Goal: Information Seeking & Learning: Compare options

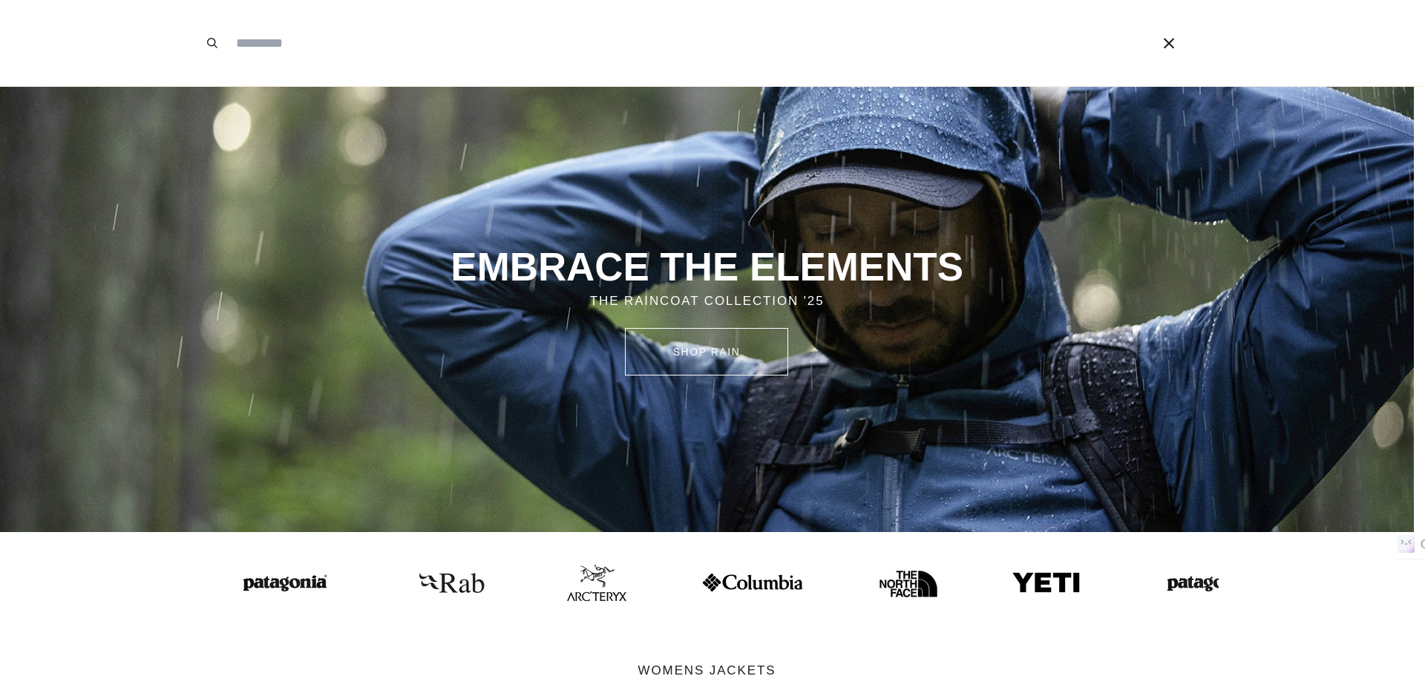
click at [410, 45] on input "Search our store" at bounding box center [672, 43] width 887 height 86
type input "**********"
click at [196, 0] on button "Search" at bounding box center [212, 43] width 33 height 86
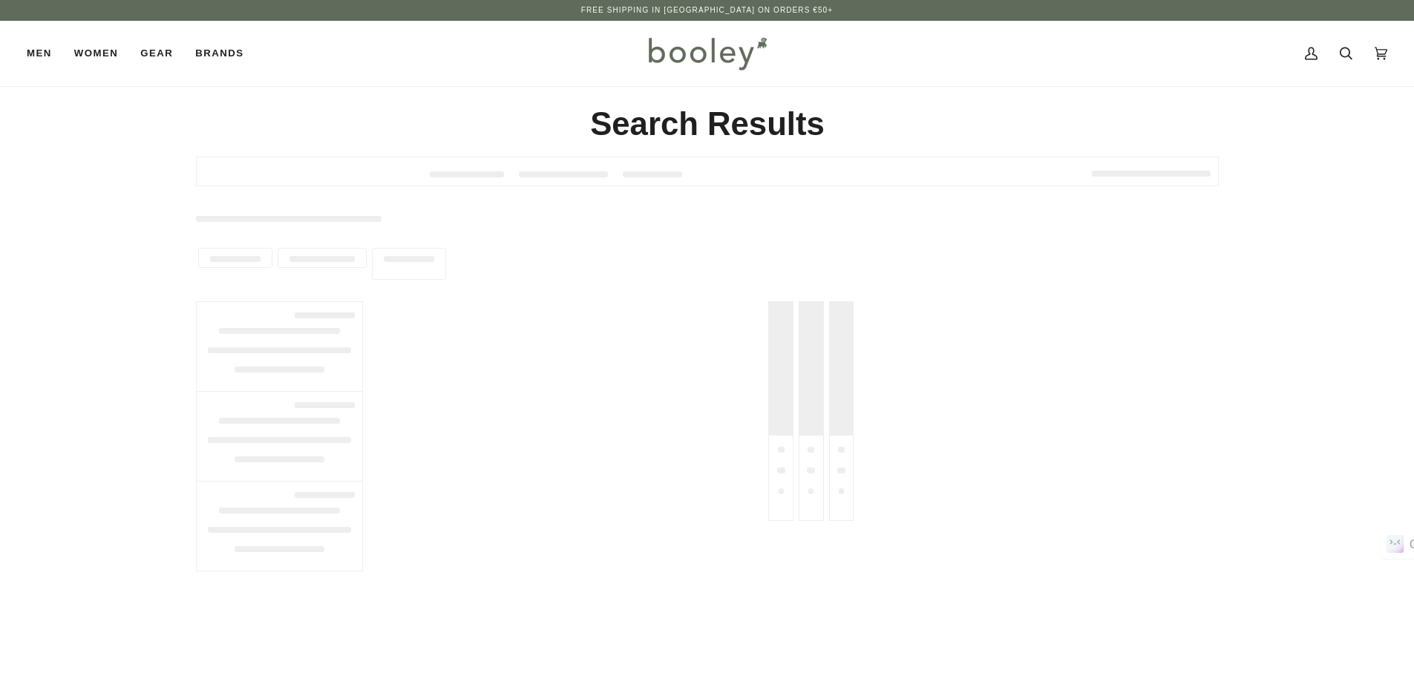
type input "**********"
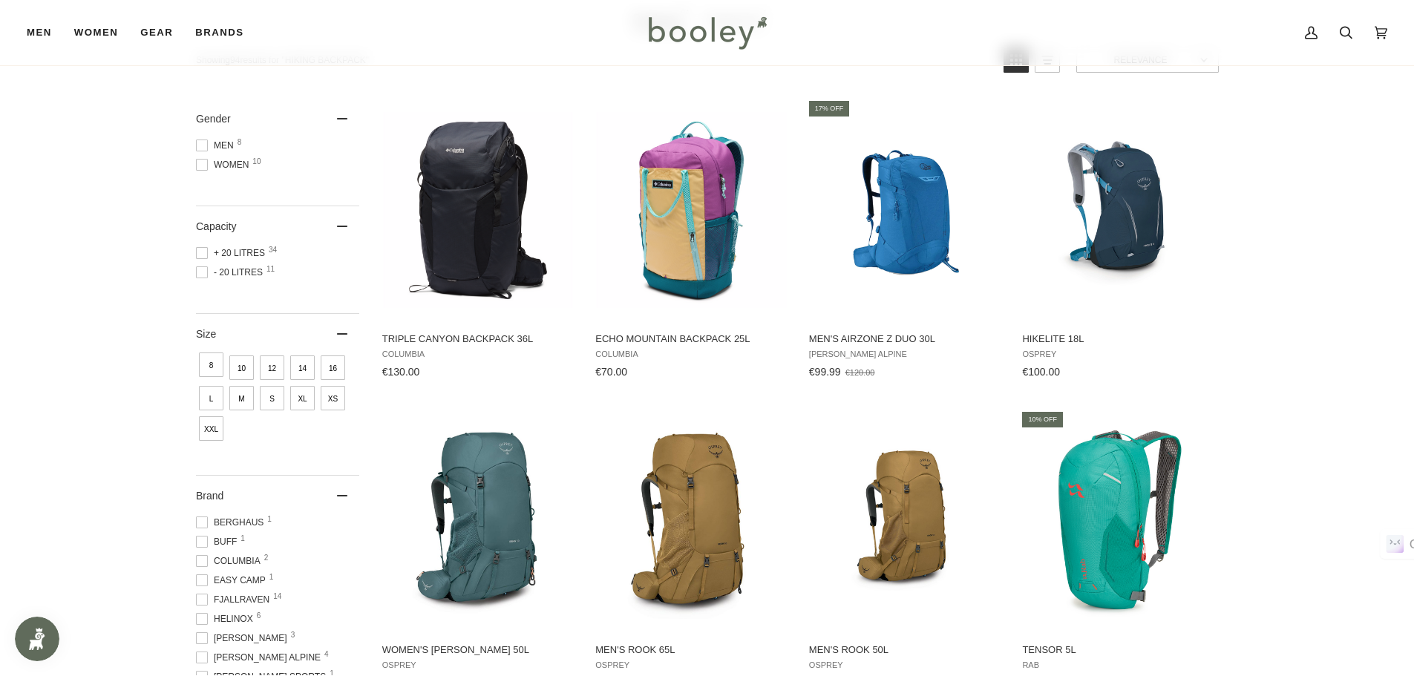
scroll to position [148, 0]
click at [200, 272] on span at bounding box center [202, 272] width 12 height 12
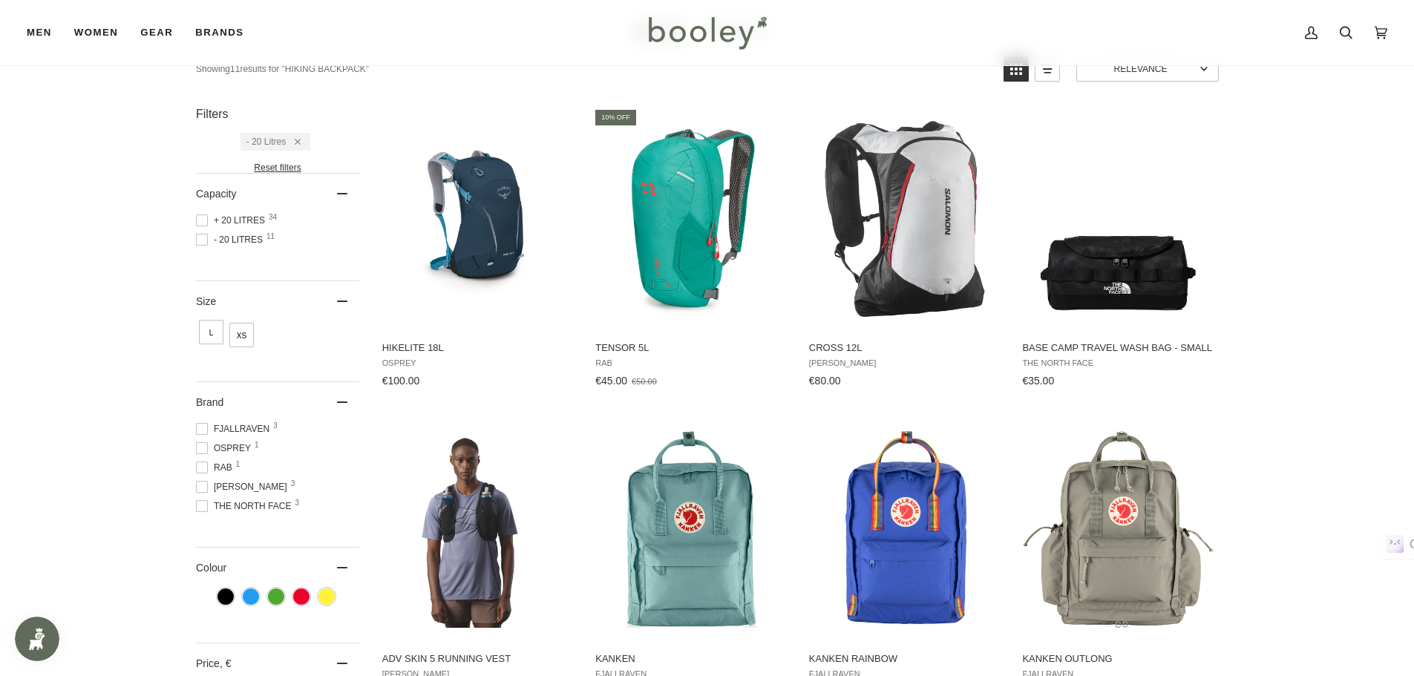
scroll to position [74, 0]
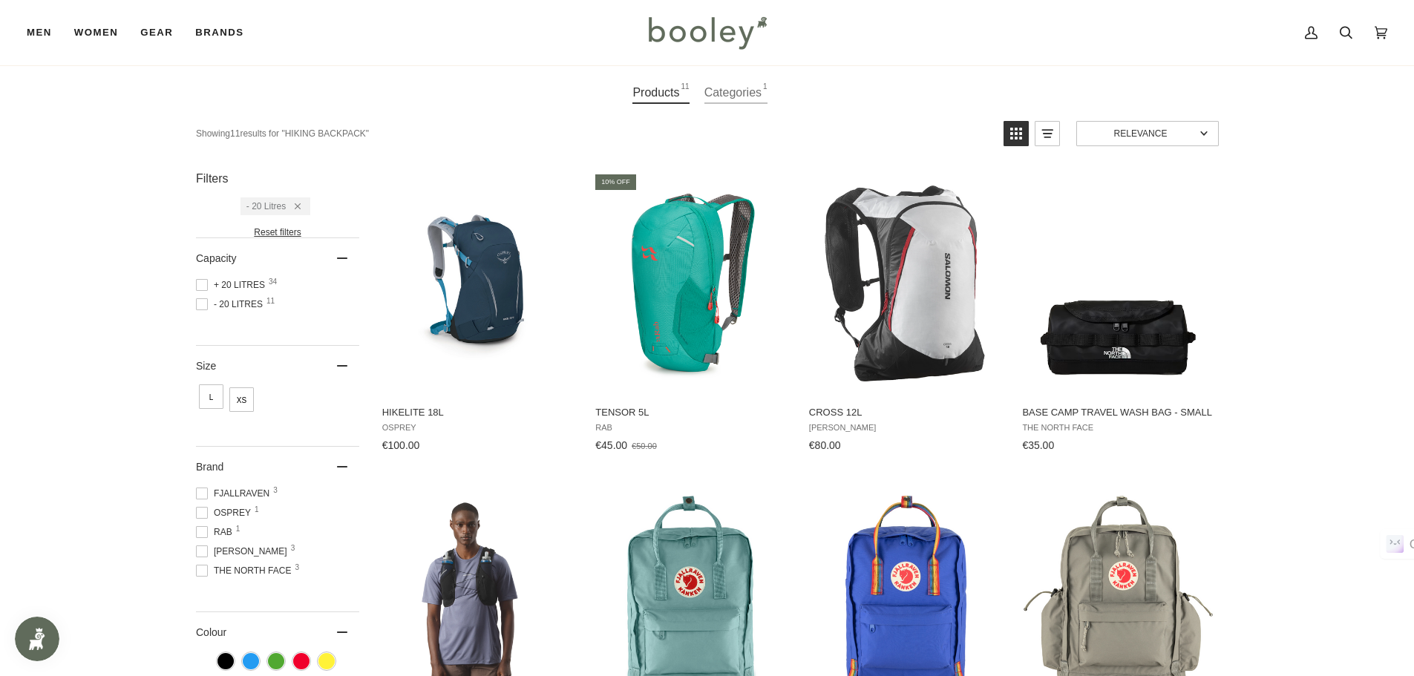
click at [202, 303] on span at bounding box center [202, 304] width 12 height 12
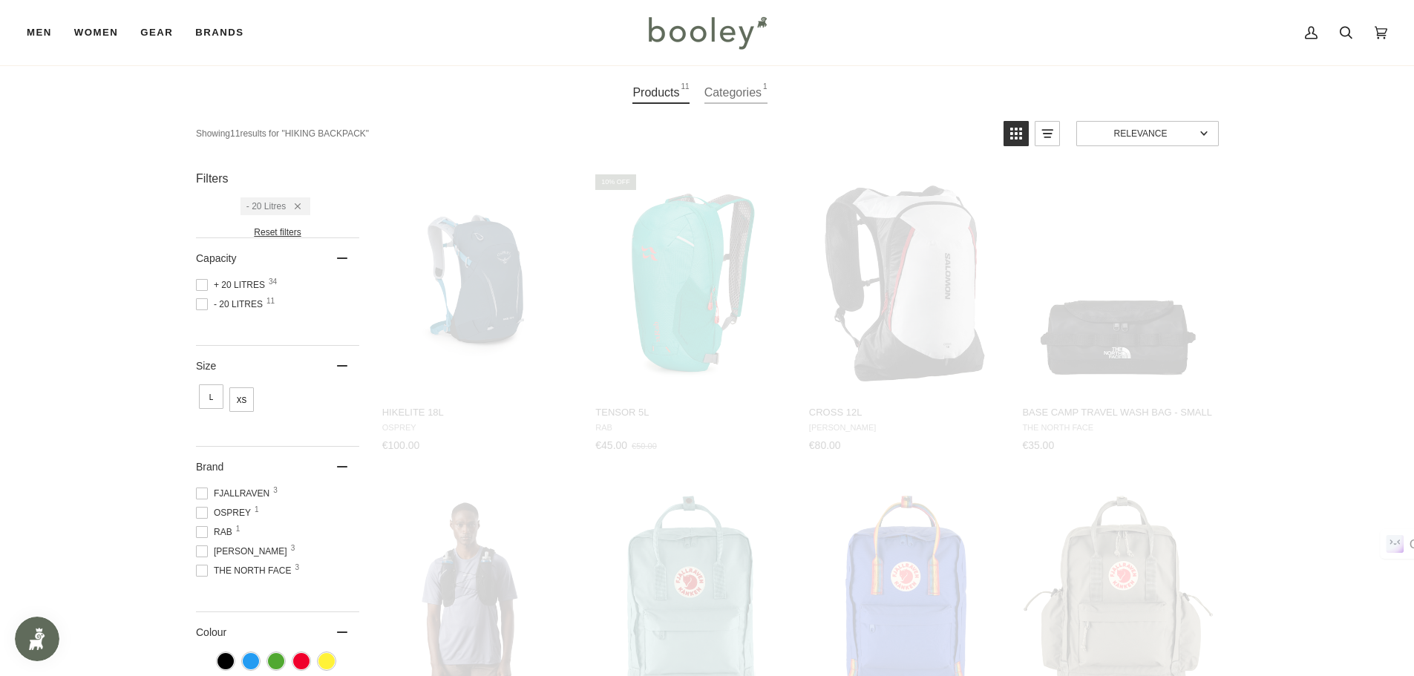
click at [200, 287] on span at bounding box center [202, 285] width 12 height 12
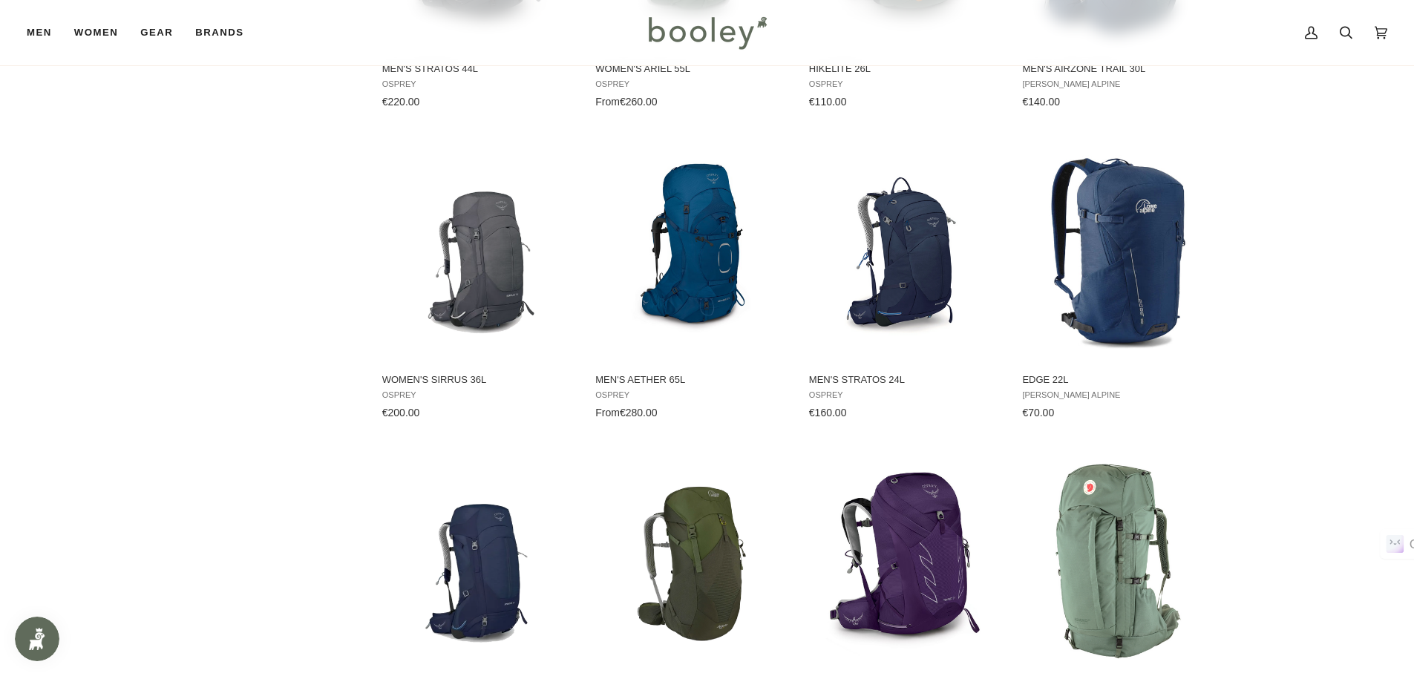
scroll to position [1336, 0]
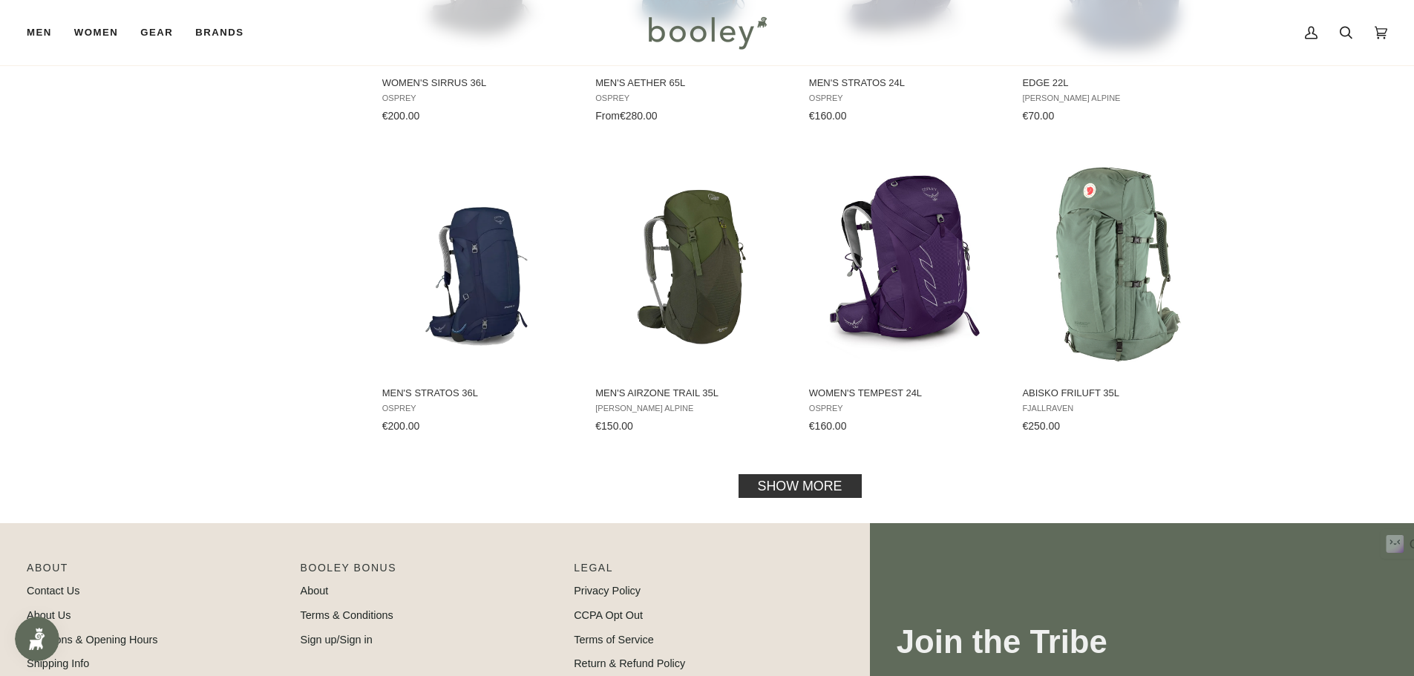
click at [842, 490] on link "Show more" at bounding box center [799, 486] width 123 height 24
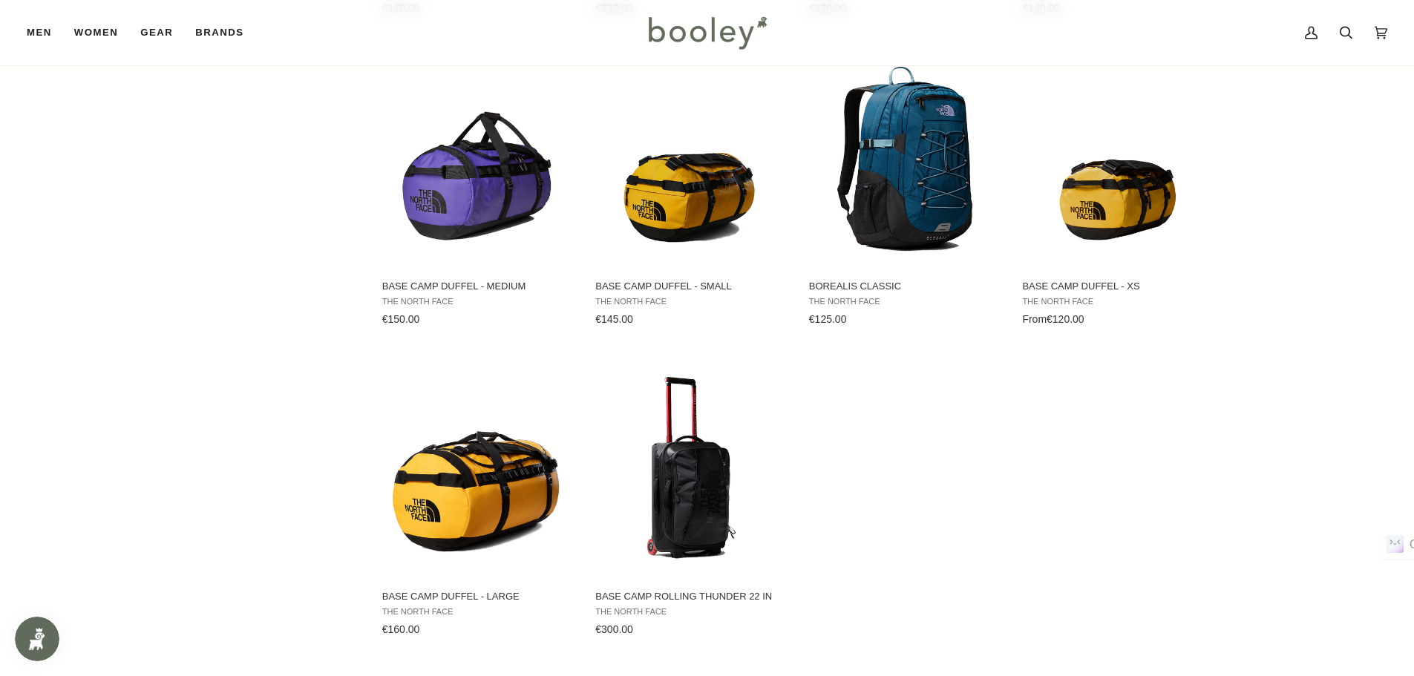
scroll to position [2524, 0]
